Goal: Task Accomplishment & Management: Use online tool/utility

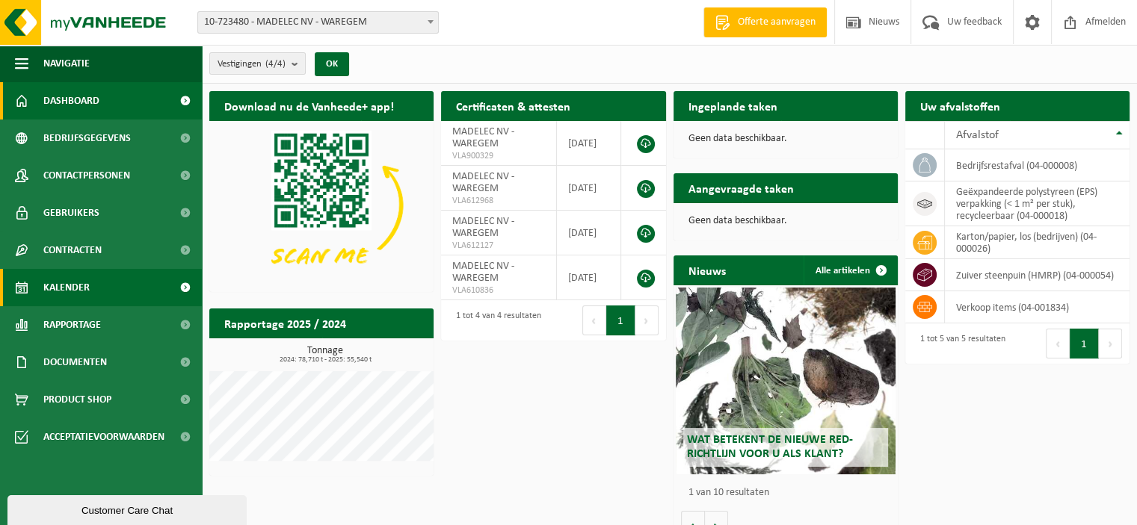
click at [92, 287] on link "Kalender" at bounding box center [101, 287] width 202 height 37
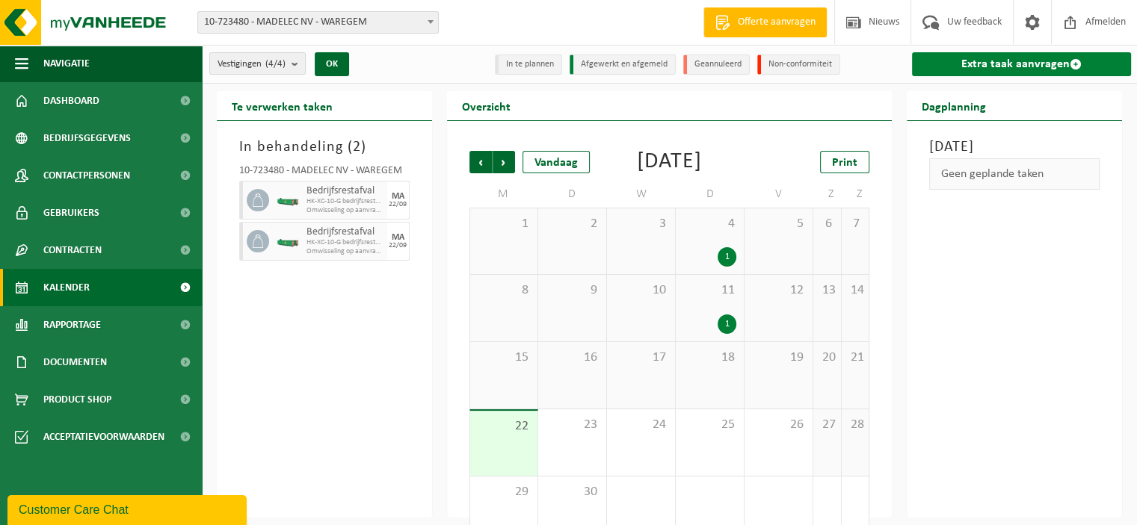
click at [1005, 61] on link "Extra taak aanvragen" at bounding box center [1021, 64] width 219 height 24
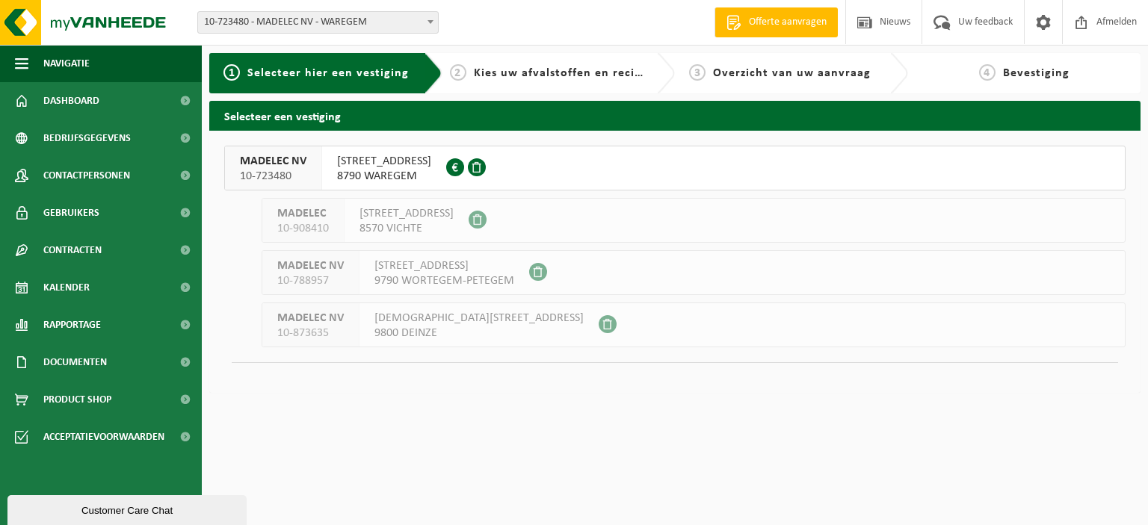
click at [365, 173] on span "8790 WAREGEM" at bounding box center [384, 176] width 94 height 15
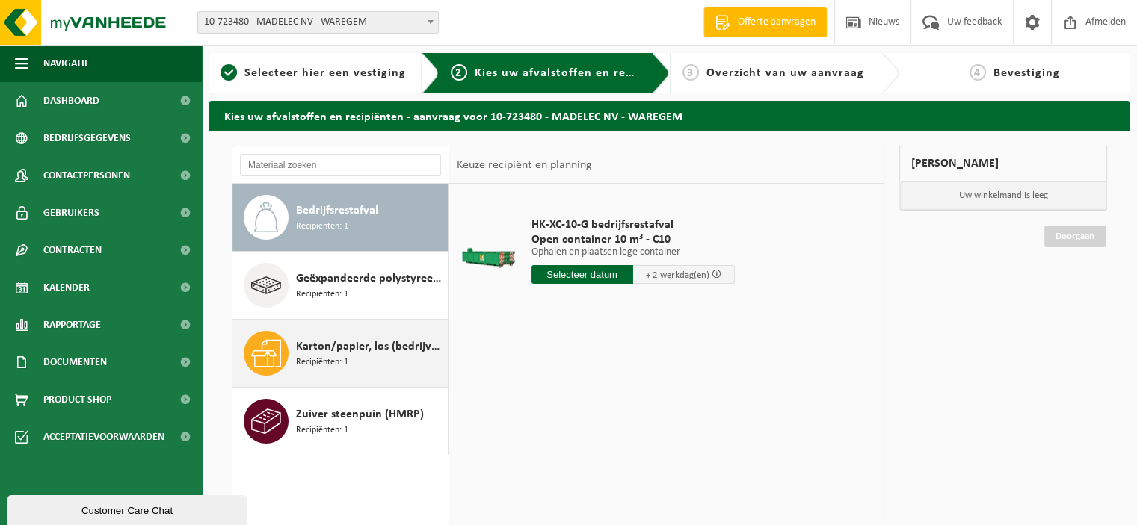
click at [354, 367] on div "Karton/papier, los (bedrijven) Recipiënten: 1" at bounding box center [370, 353] width 148 height 45
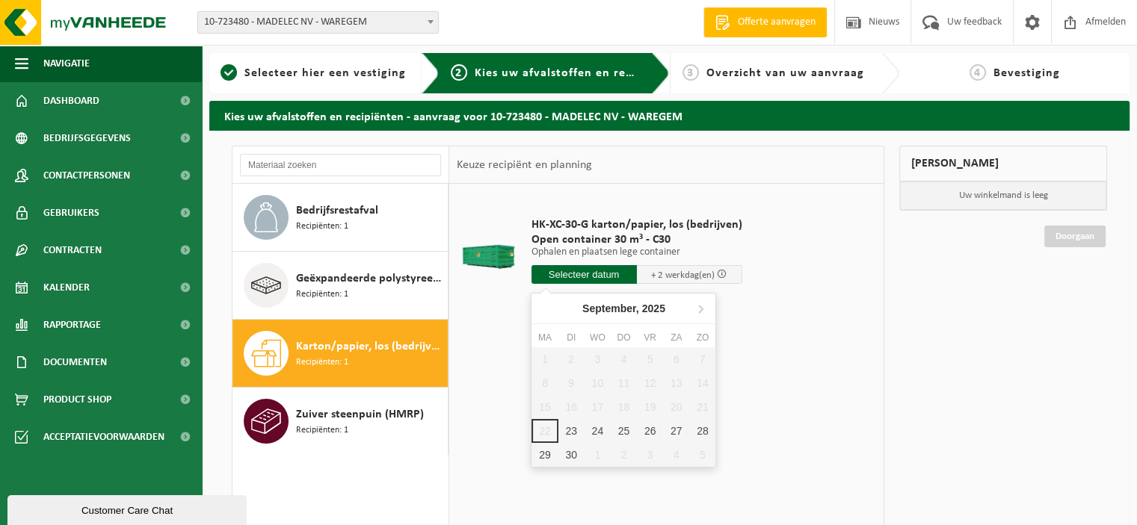
click at [587, 271] on input "text" at bounding box center [583, 274] width 105 height 19
click at [588, 433] on div "24" at bounding box center [598, 431] width 26 height 24
type input "Van [DATE]"
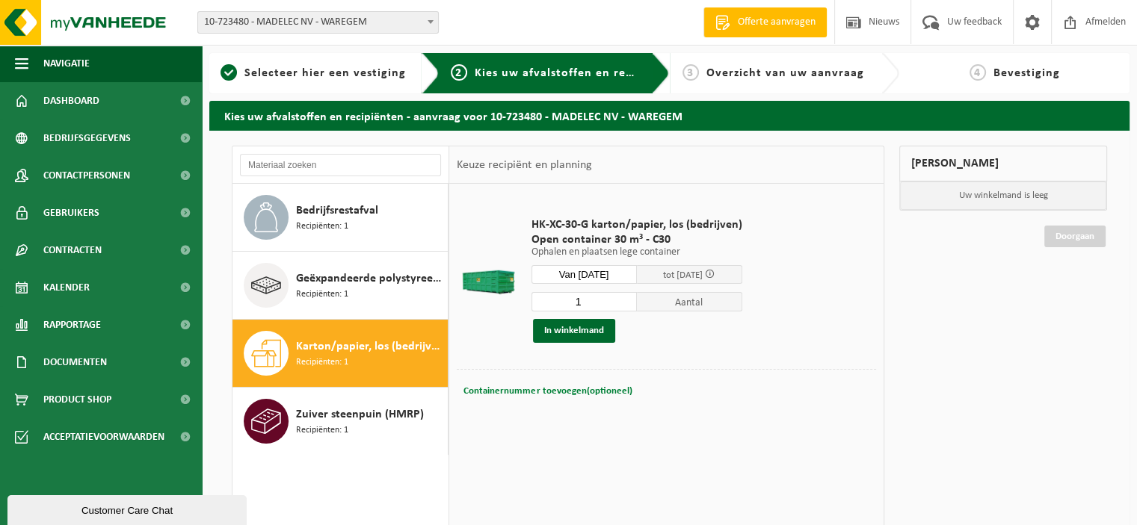
click at [571, 392] on span "Containernummer toevoegen(optioneel)" at bounding box center [547, 391] width 168 height 10
type input "C30-1048"
click at [578, 325] on button "In winkelmand" at bounding box center [574, 331] width 82 height 24
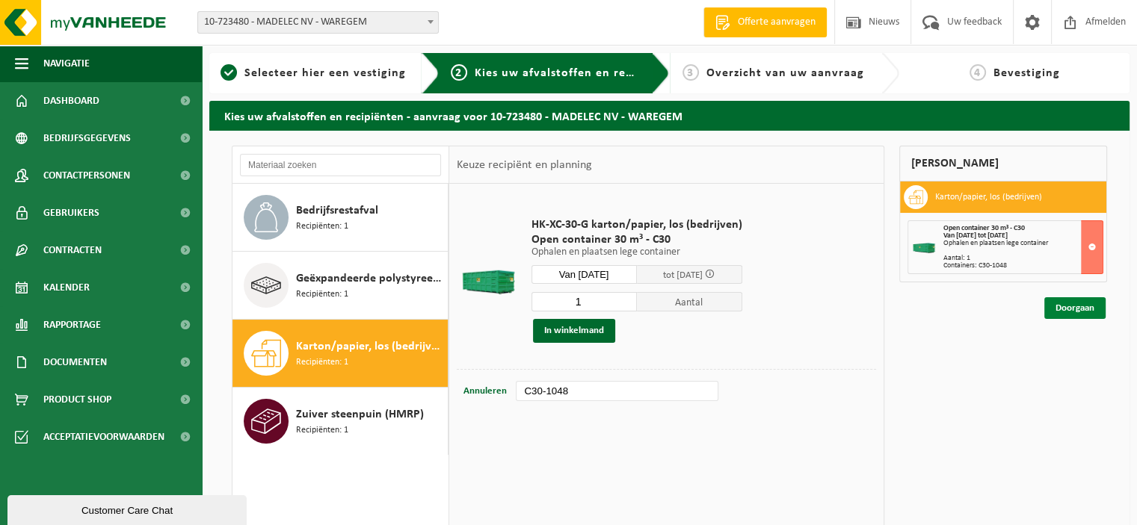
click at [1077, 313] on link "Doorgaan" at bounding box center [1074, 309] width 61 height 22
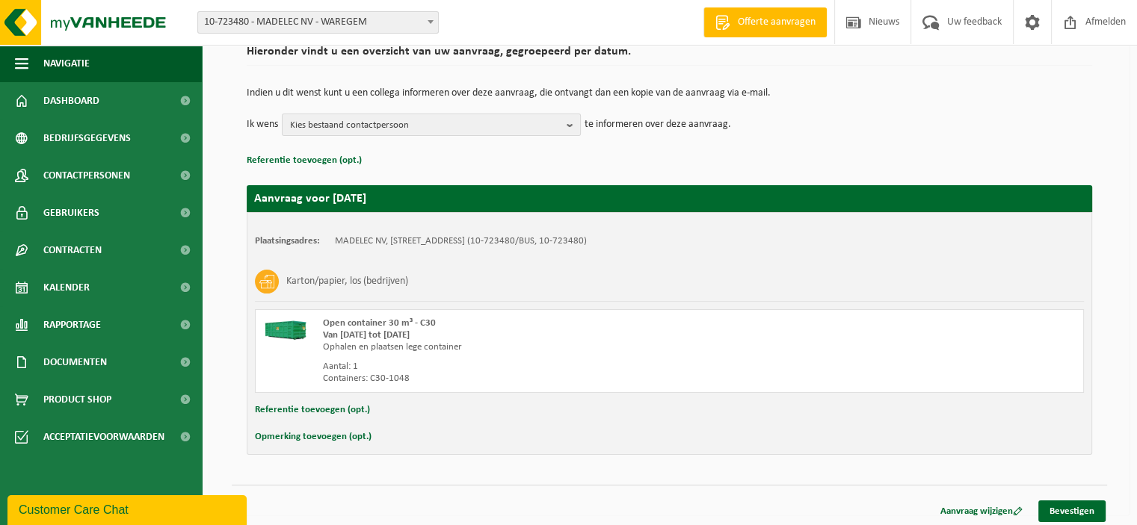
scroll to position [126, 0]
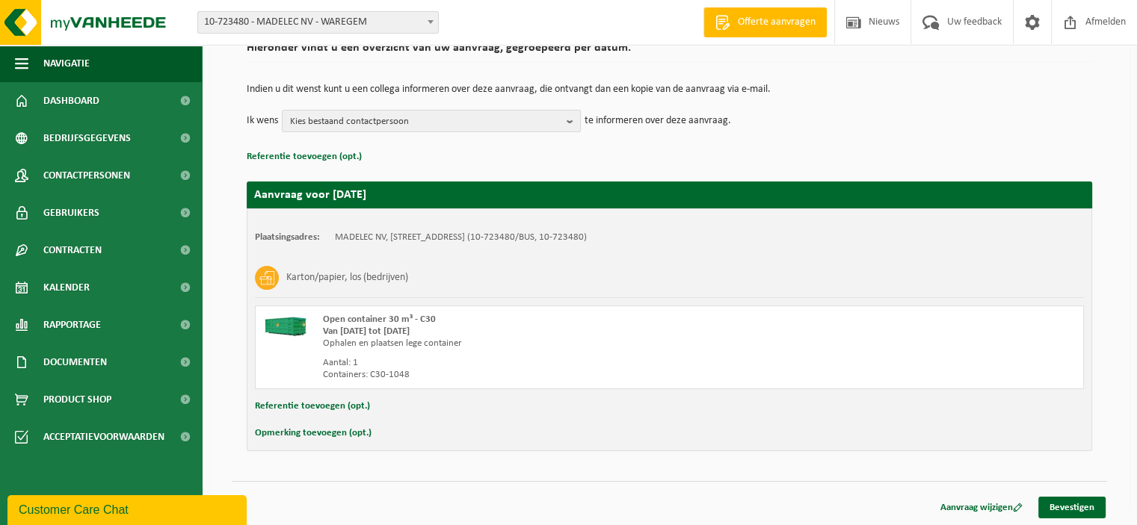
click at [324, 430] on button "Opmerking toevoegen (opt.)" at bounding box center [313, 433] width 117 height 19
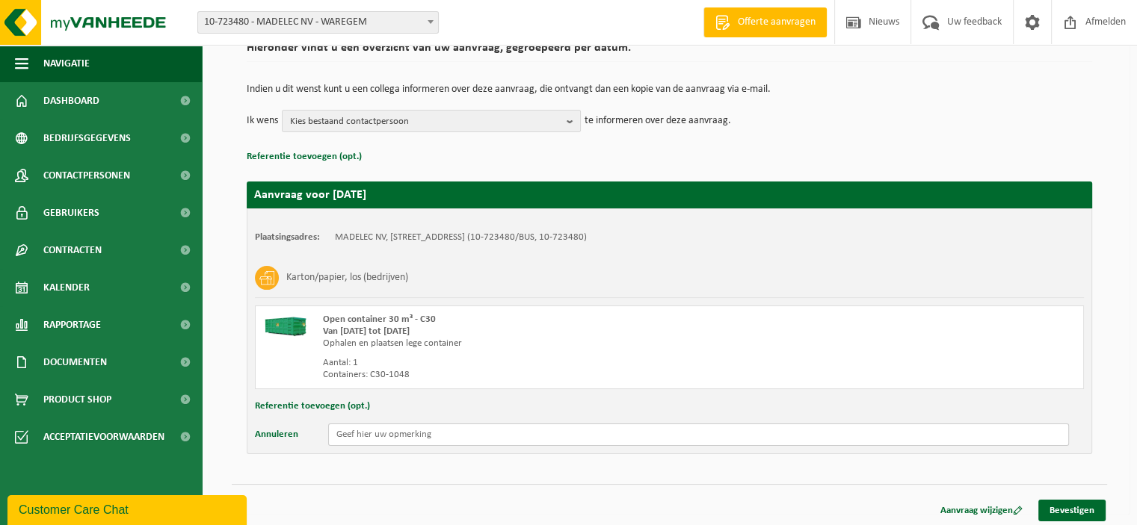
click at [395, 430] on input "text" at bounding box center [698, 435] width 741 height 22
type input "NIEUWE VOOR 15U AUB"
click at [1070, 515] on link "Bevestigen" at bounding box center [1071, 511] width 67 height 22
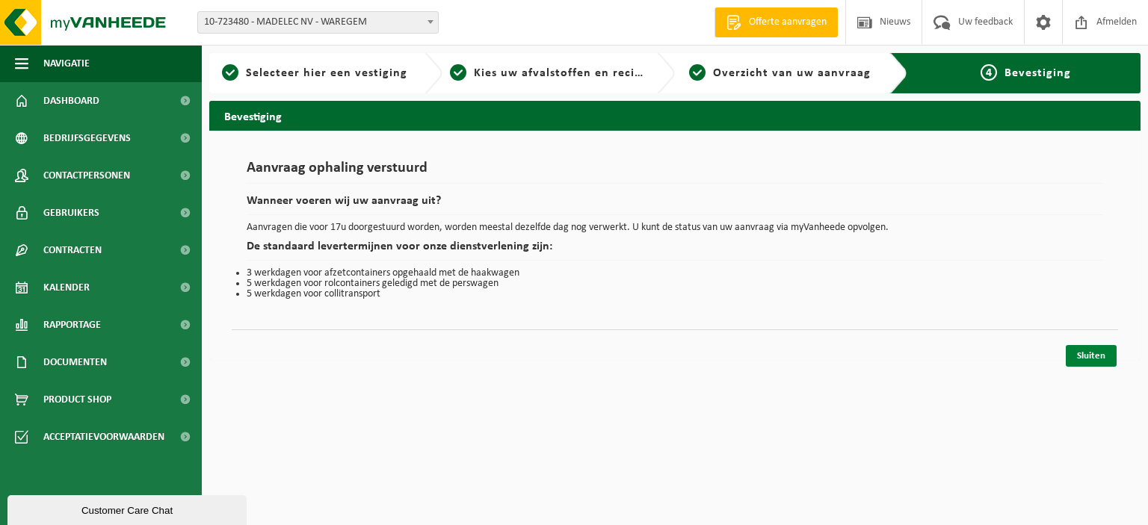
click at [1082, 355] on link "Sluiten" at bounding box center [1091, 356] width 51 height 22
